Goal: Find specific page/section: Locate item on page

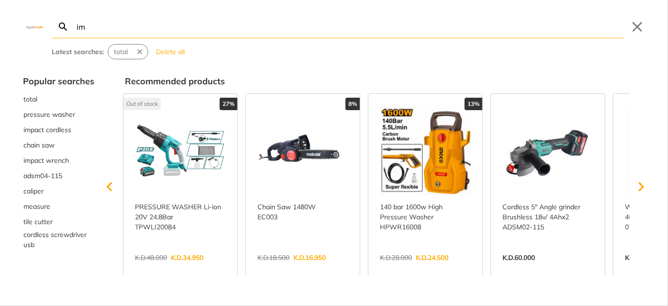
type input "im"
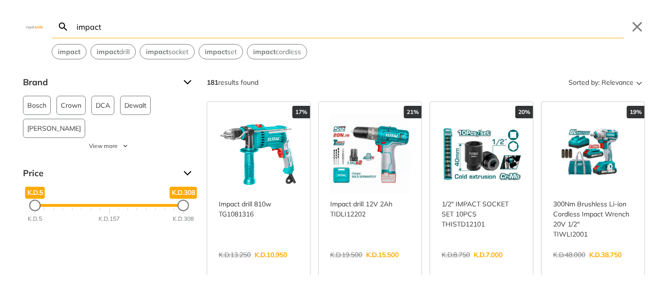
type input "impact"
